Goal: Use online tool/utility: Utilize a website feature to perform a specific function

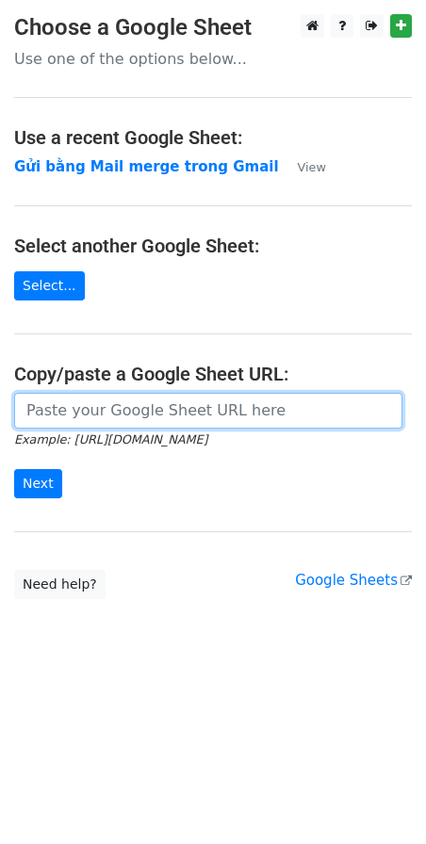
drag, startPoint x: 0, startPoint y: 0, endPoint x: 104, endPoint y: 419, distance: 432.0
click at [104, 419] on input "url" at bounding box center [208, 411] width 388 height 36
paste input "[URL][DOMAIN_NAME]"
type input "[URL][DOMAIN_NAME]"
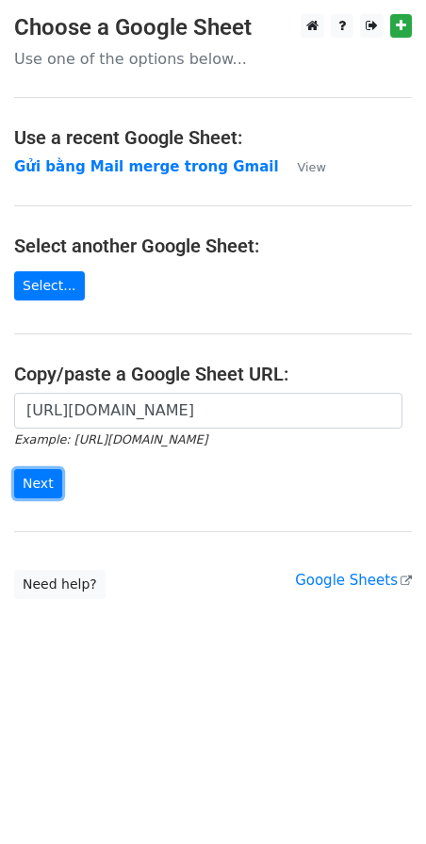
click at [37, 473] on input "Next" at bounding box center [38, 483] width 48 height 29
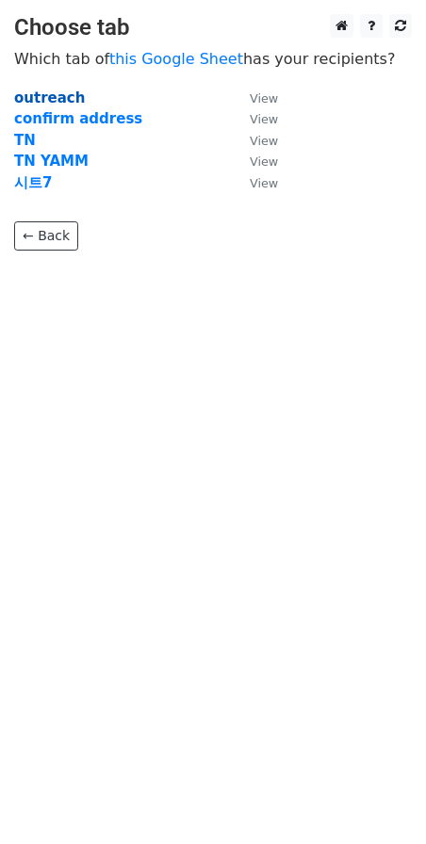
click at [60, 98] on strong "outreach" at bounding box center [49, 98] width 71 height 17
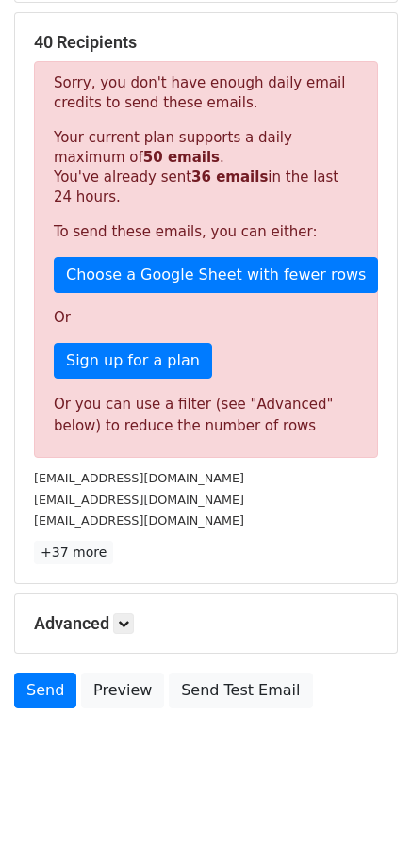
scroll to position [296, 0]
